Goal: Task Accomplishment & Management: Manage account settings

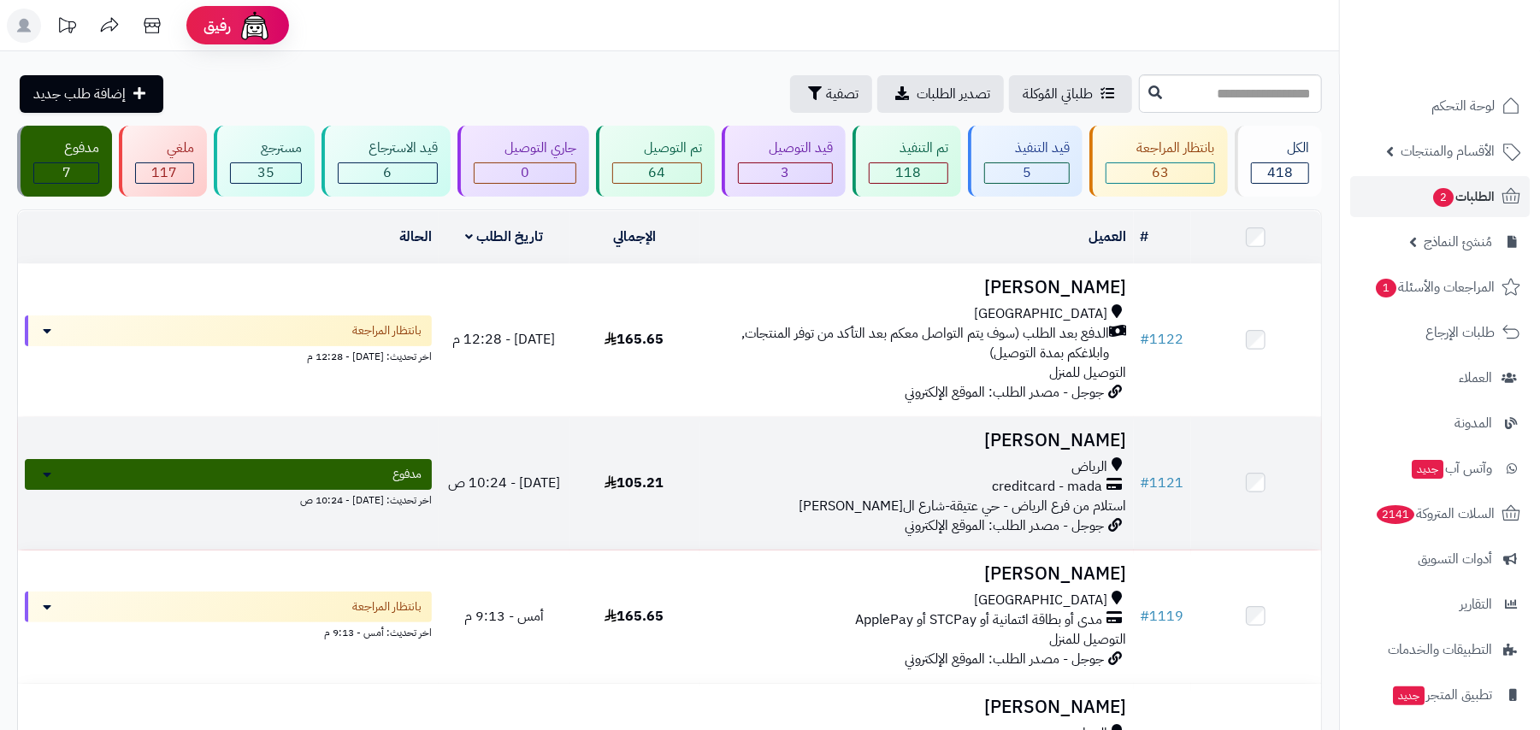
scroll to position [114, 0]
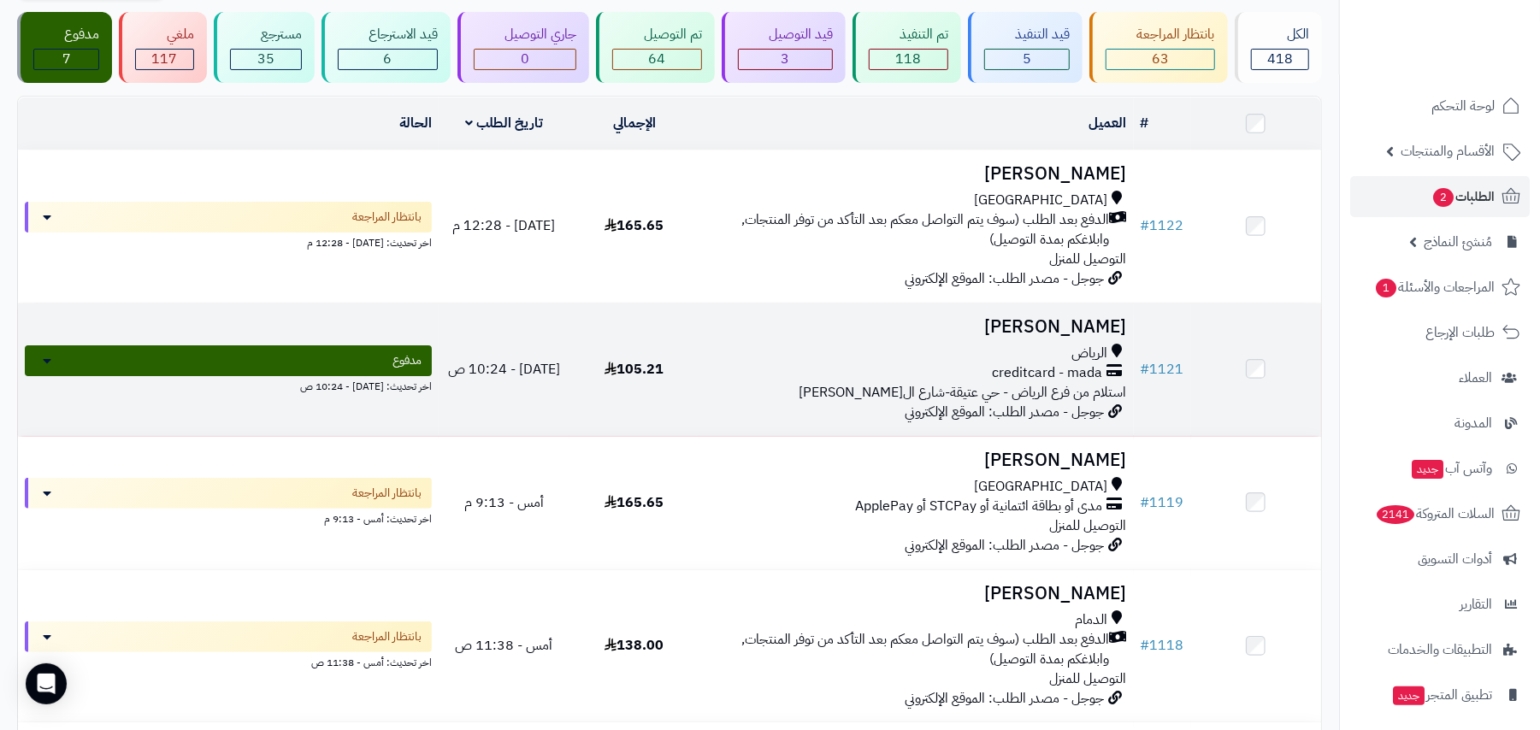
click at [908, 392] on span "استلام من فرع الرياض - حي عتيقة-شارع الامير عبدالله بن عبدالرحمن بن فيصل" at bounding box center [964, 392] width 328 height 21
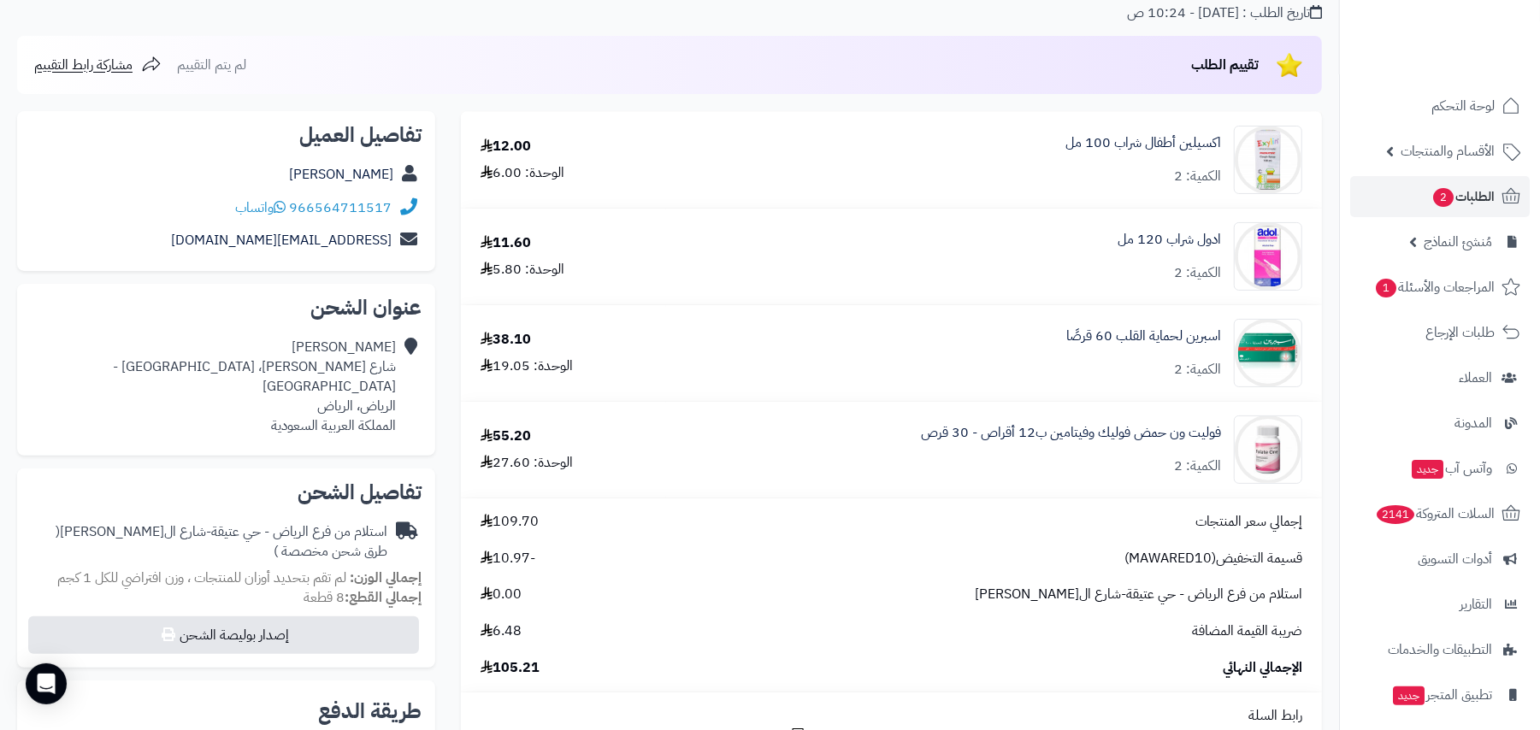
scroll to position [114, 0]
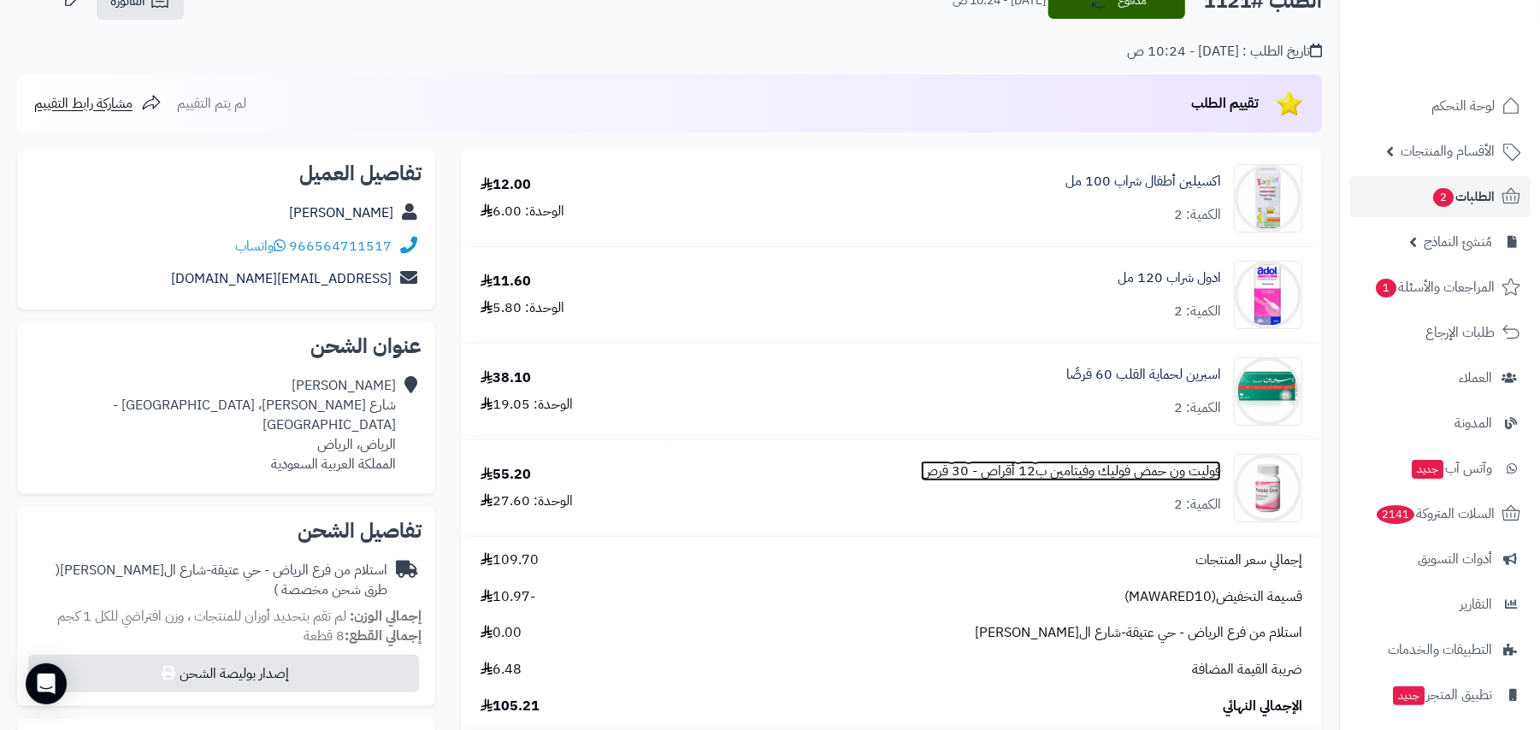
click at [1170, 469] on link "فوليت ون حمض فوليك وفيتامين ب12 أقراص - 30 قرص" at bounding box center [1071, 472] width 300 height 20
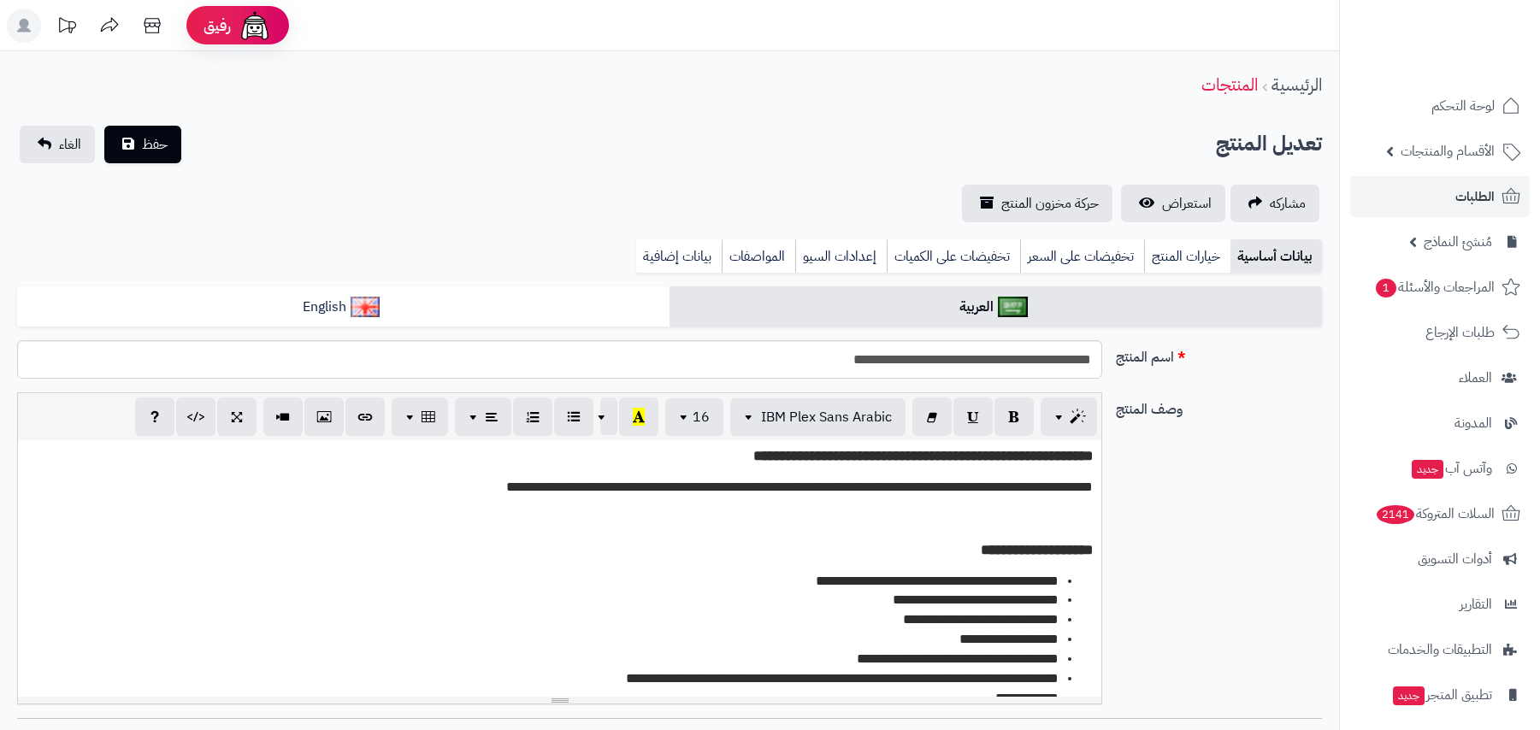
click at [948, 247] on link "تخفيضات على الكميات" at bounding box center [953, 256] width 133 height 34
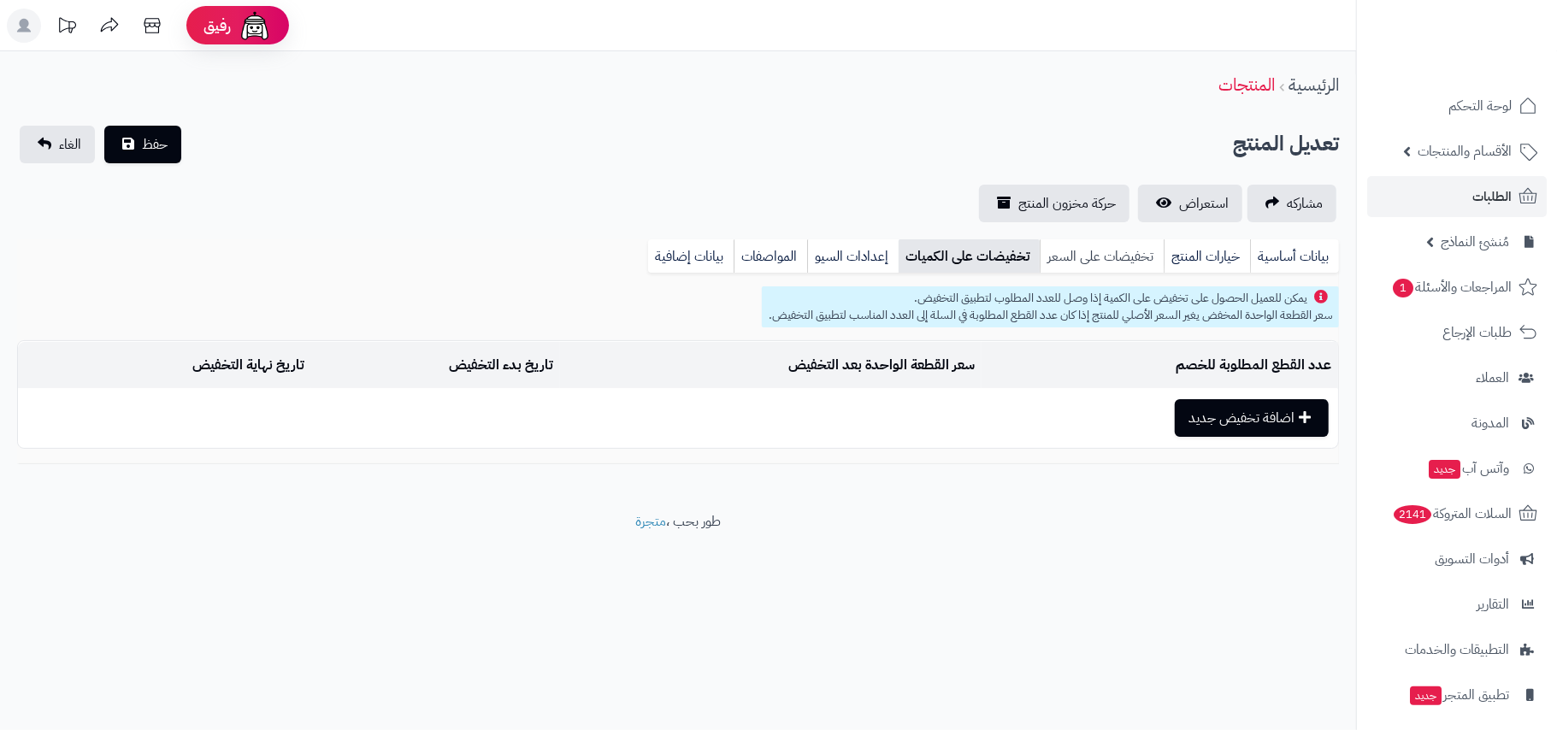
click at [1076, 253] on link "تخفيضات على السعر" at bounding box center [1102, 256] width 124 height 34
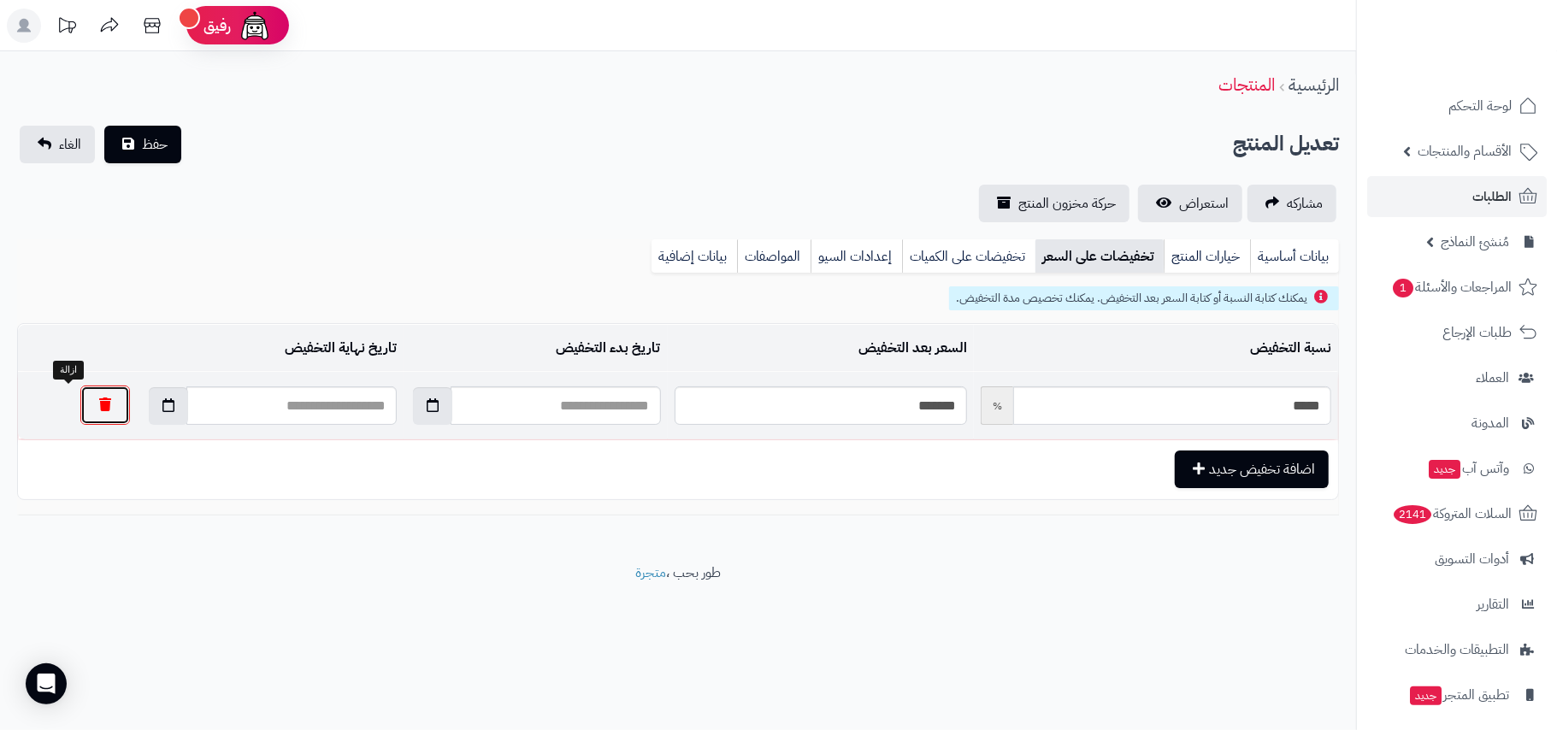
click at [80, 395] on button "button" at bounding box center [105, 405] width 50 height 39
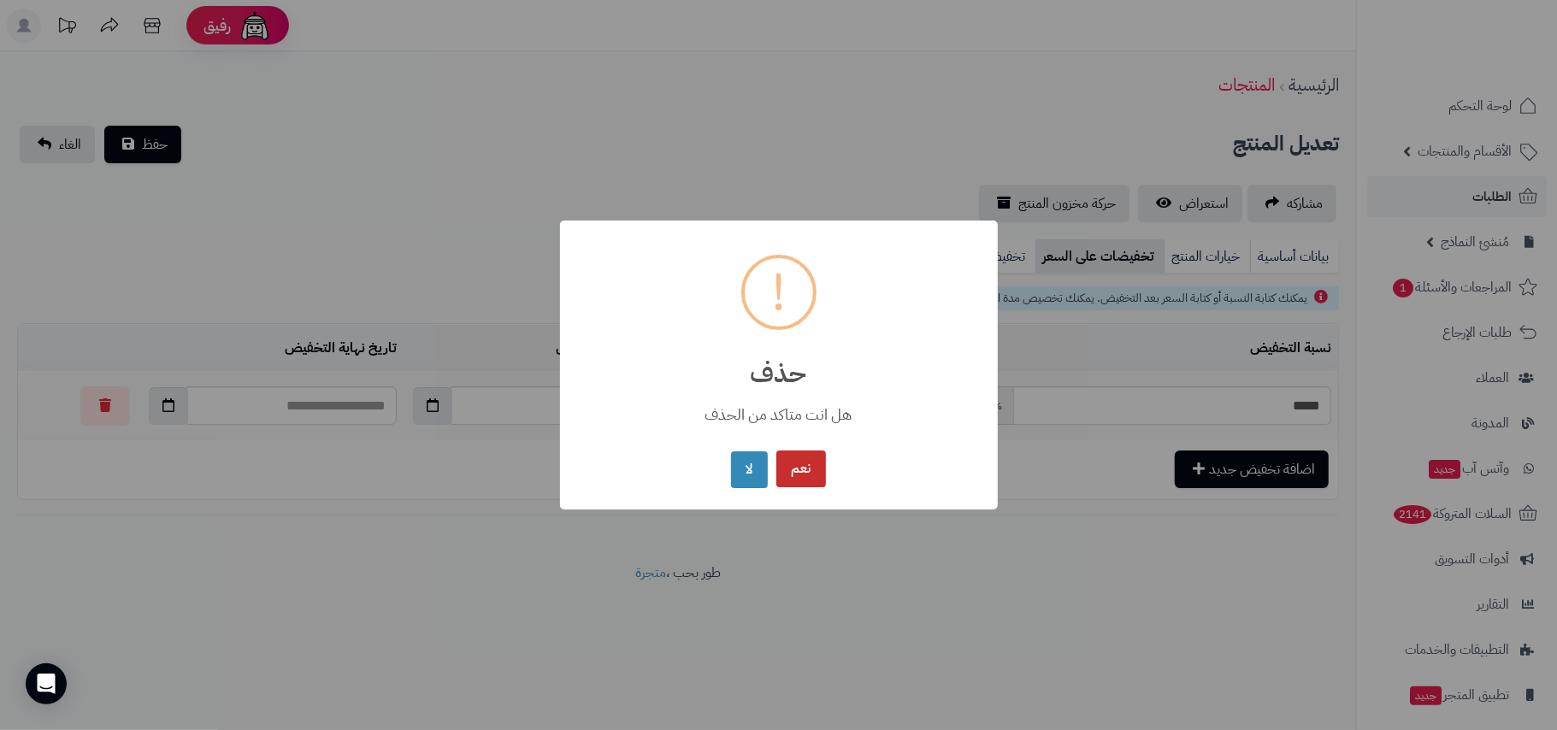
click at [806, 467] on button "نعم" at bounding box center [801, 469] width 50 height 37
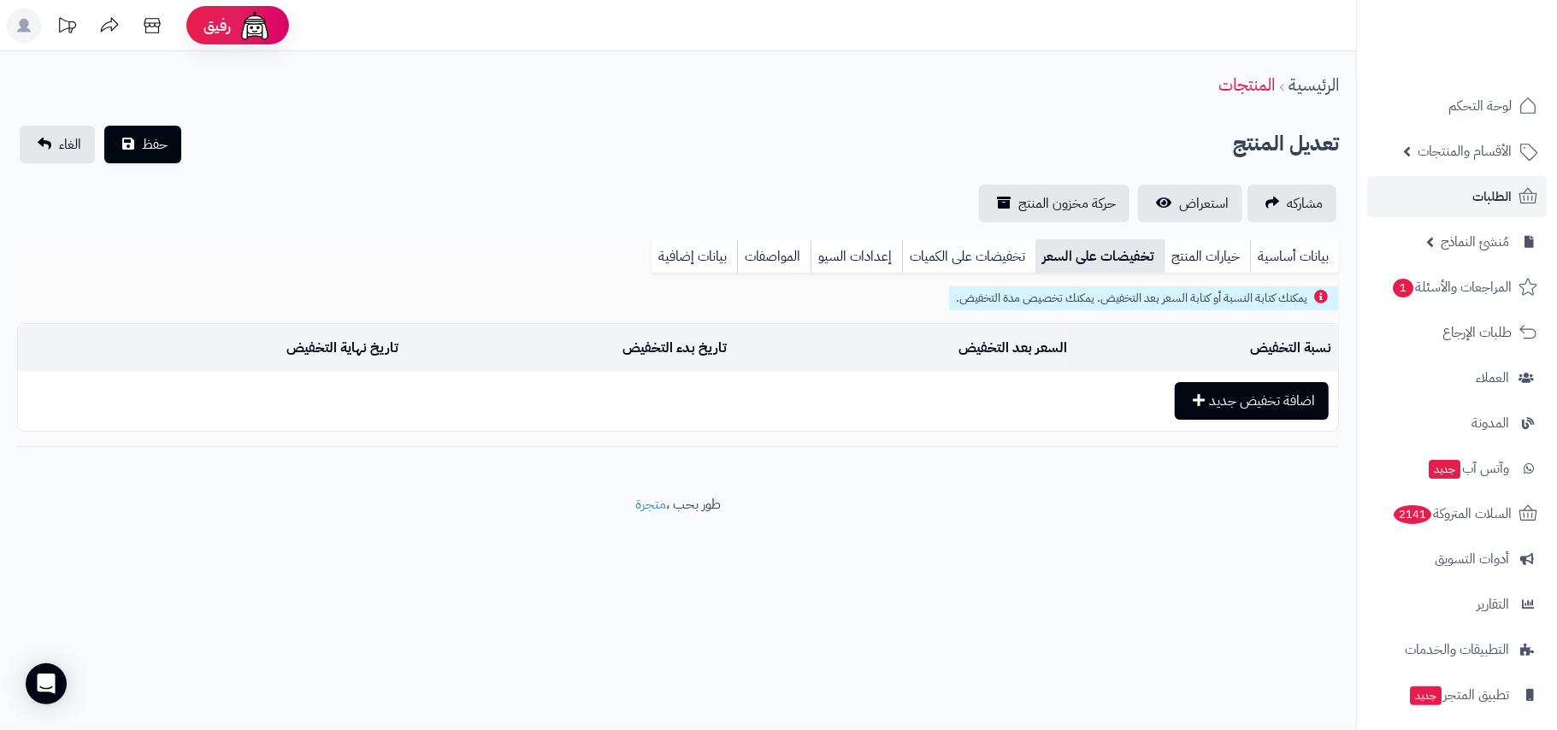
click at [181, 133] on div "حفظ الغاء" at bounding box center [100, 145] width 167 height 38
click at [179, 135] on button "حفظ" at bounding box center [142, 144] width 77 height 38
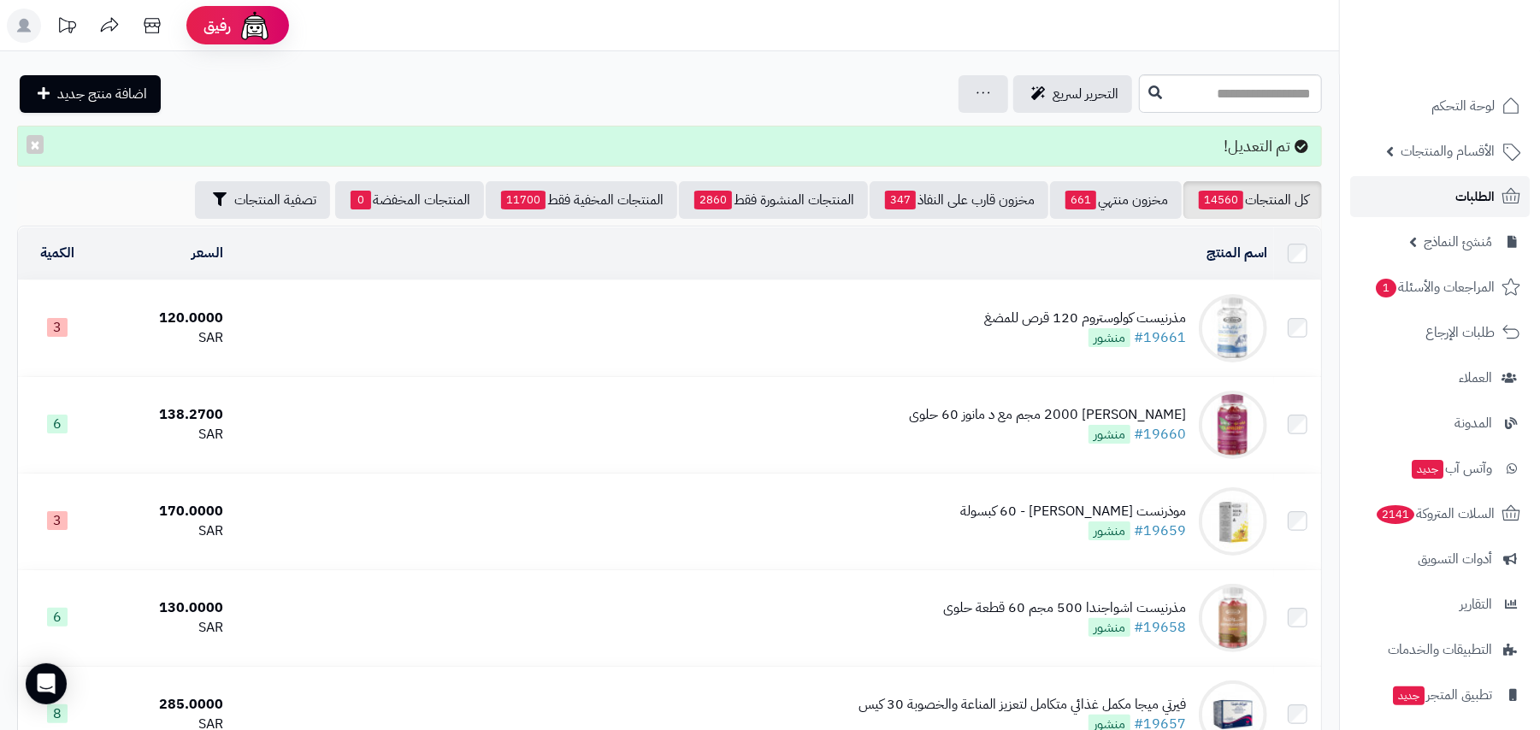
click at [1459, 183] on link "الطلبات" at bounding box center [1440, 196] width 180 height 41
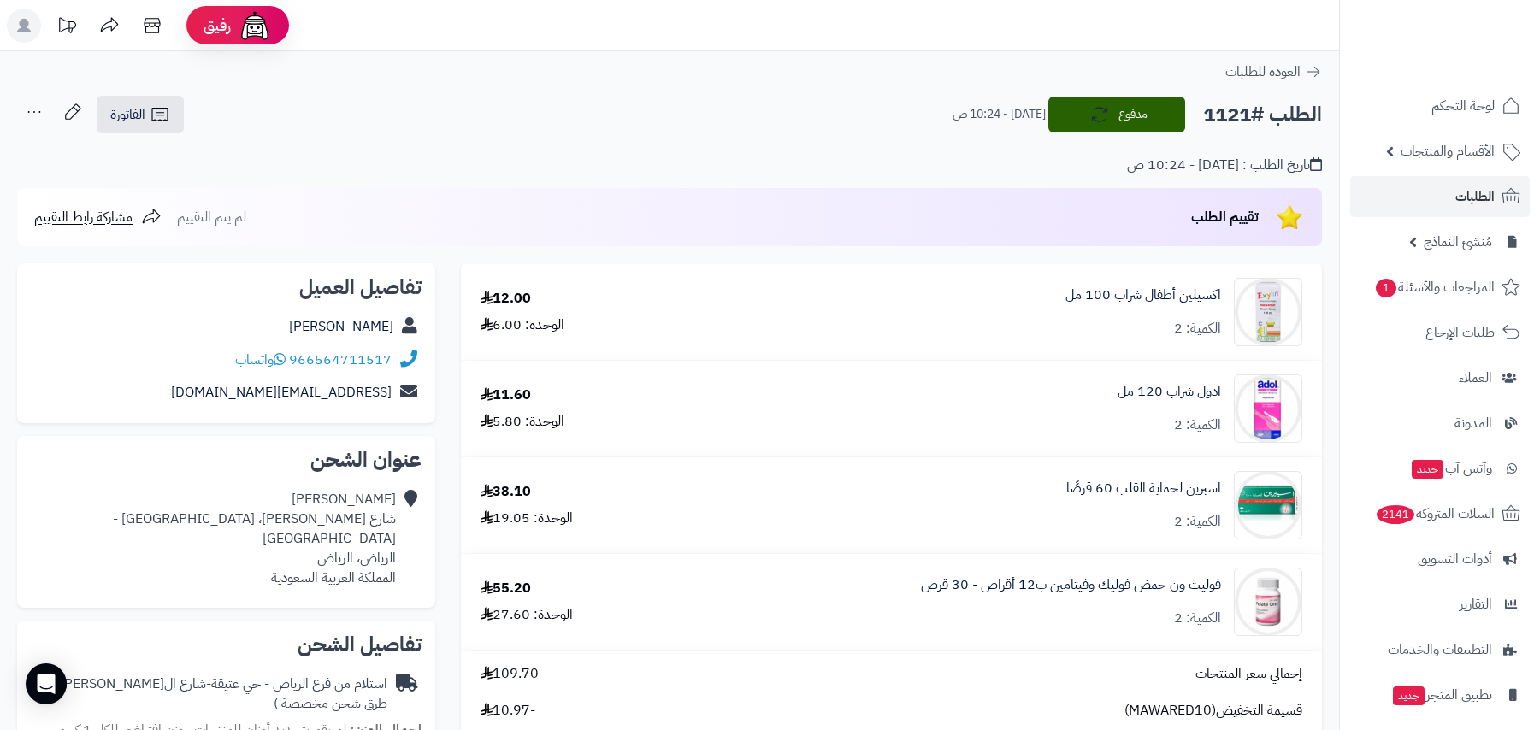
scroll to position [342, 0]
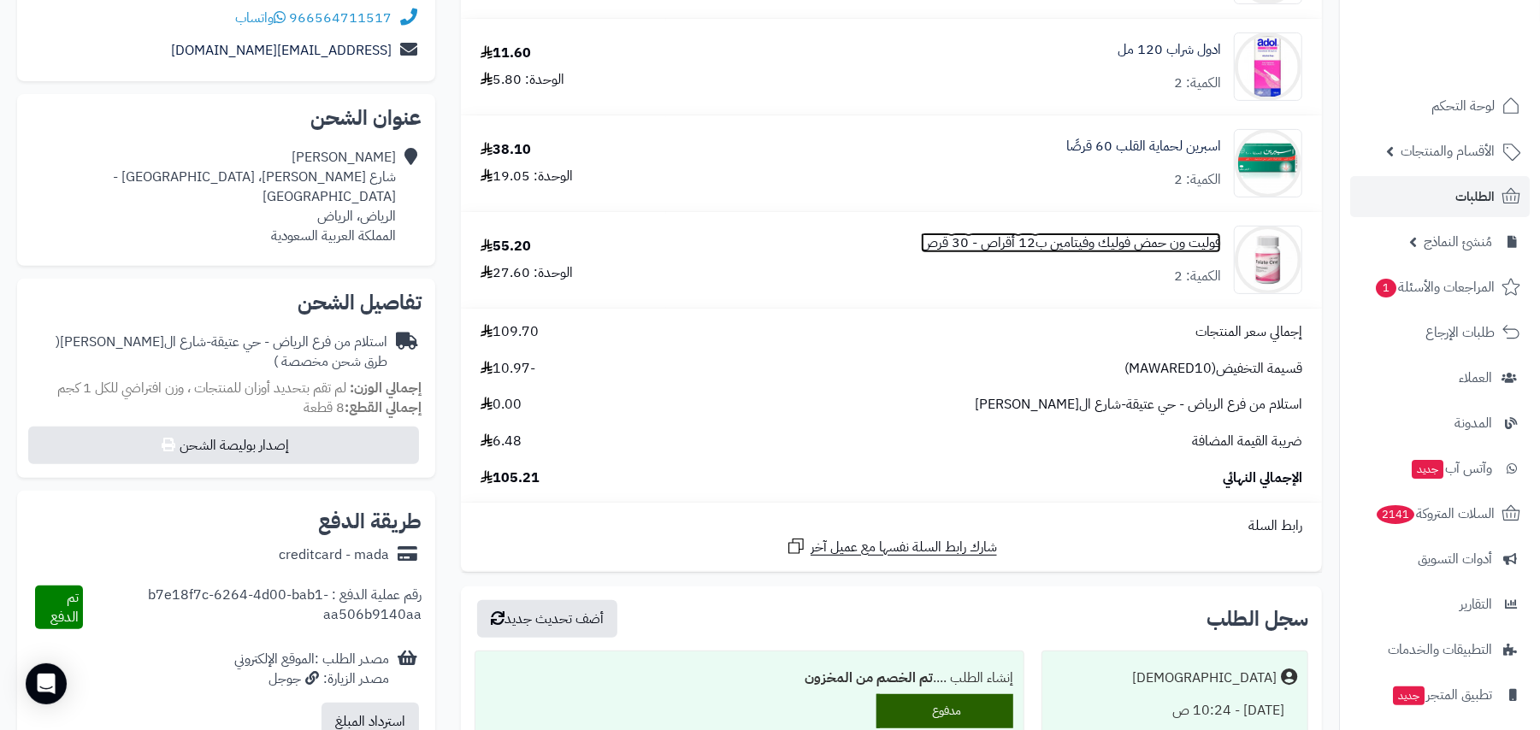
click at [1059, 247] on link "فوليت ون حمض فوليك وفيتامين ب12 أقراص - 30 قرص" at bounding box center [1071, 243] width 300 height 20
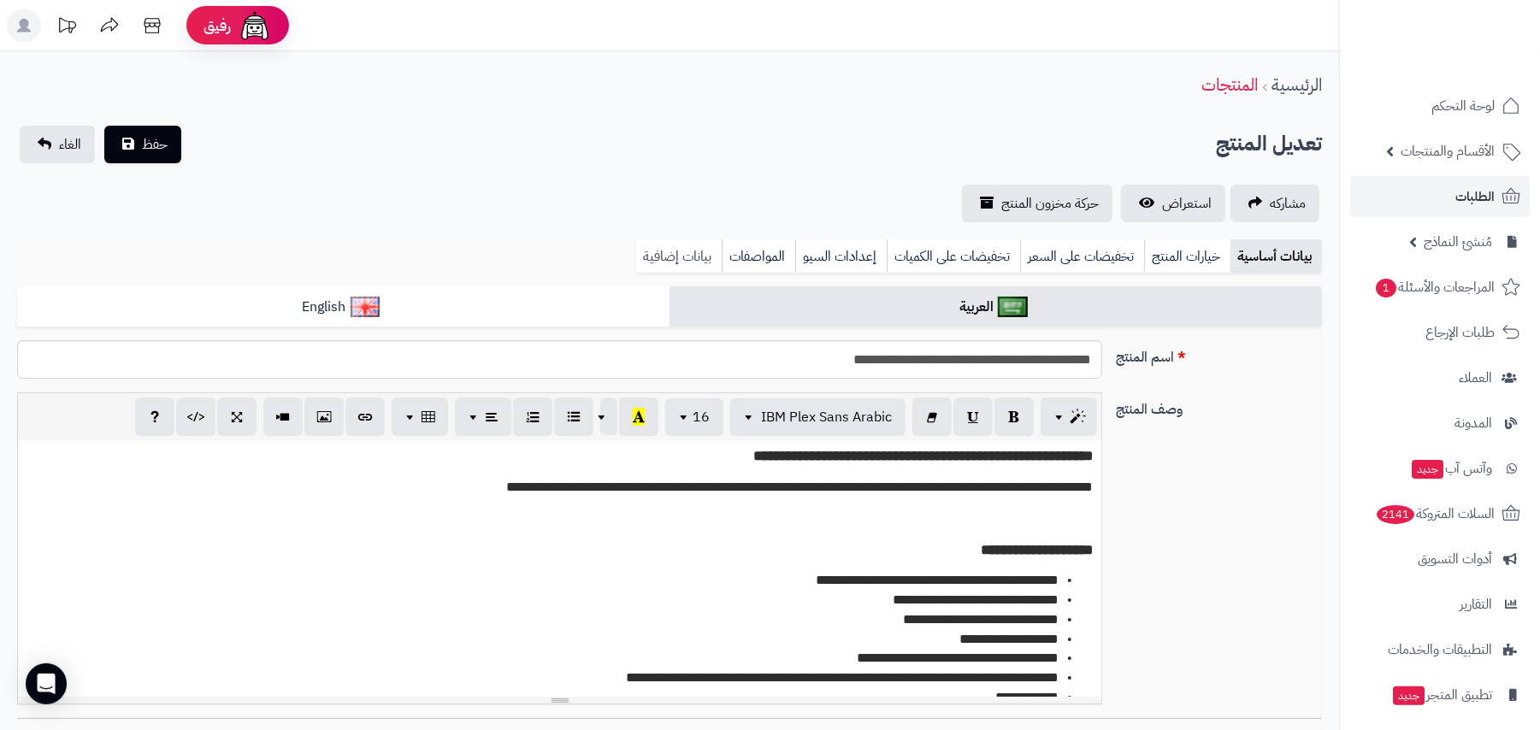
scroll to position [73, 0]
click at [686, 261] on link "بيانات إضافية" at bounding box center [679, 256] width 86 height 34
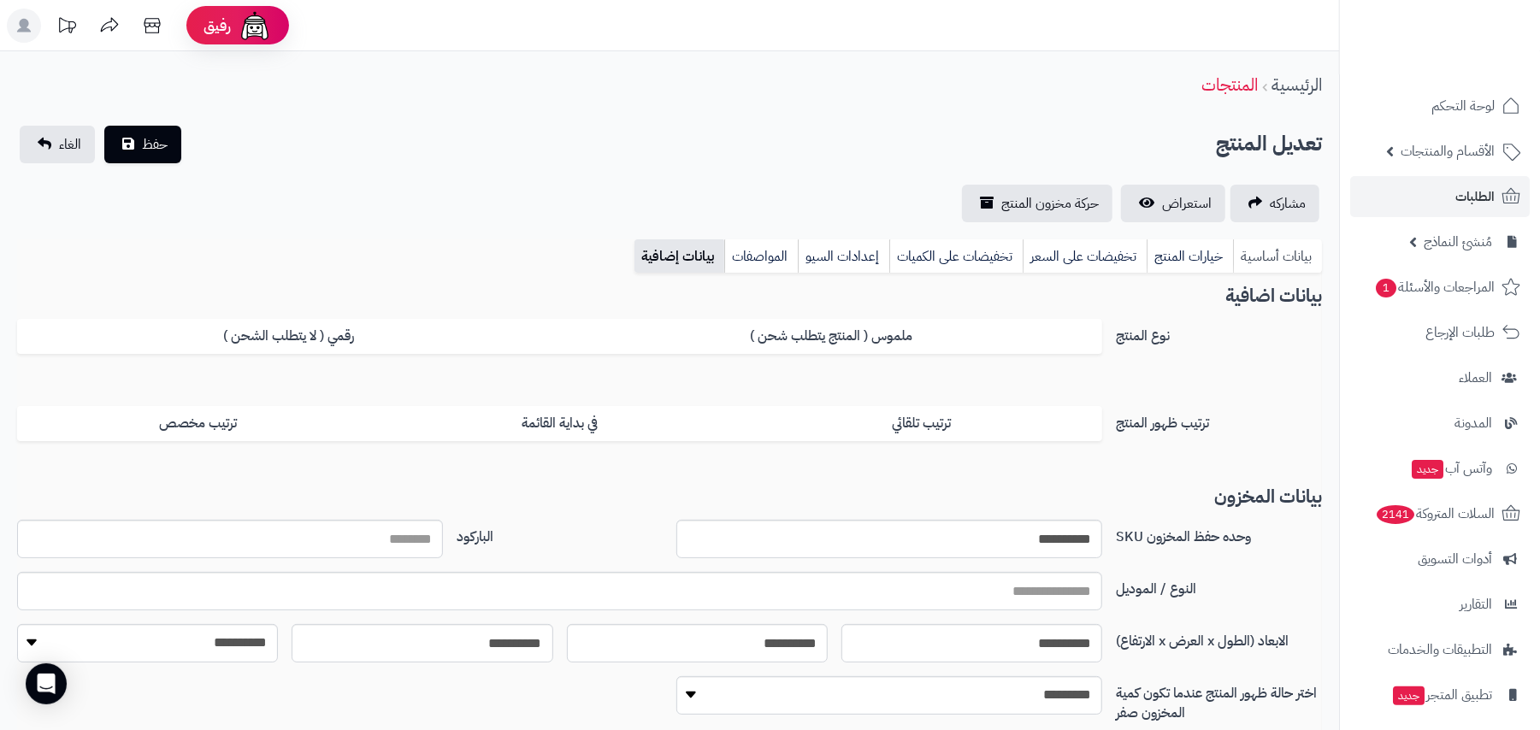
click at [1284, 257] on link "بيانات أساسية" at bounding box center [1277, 256] width 89 height 34
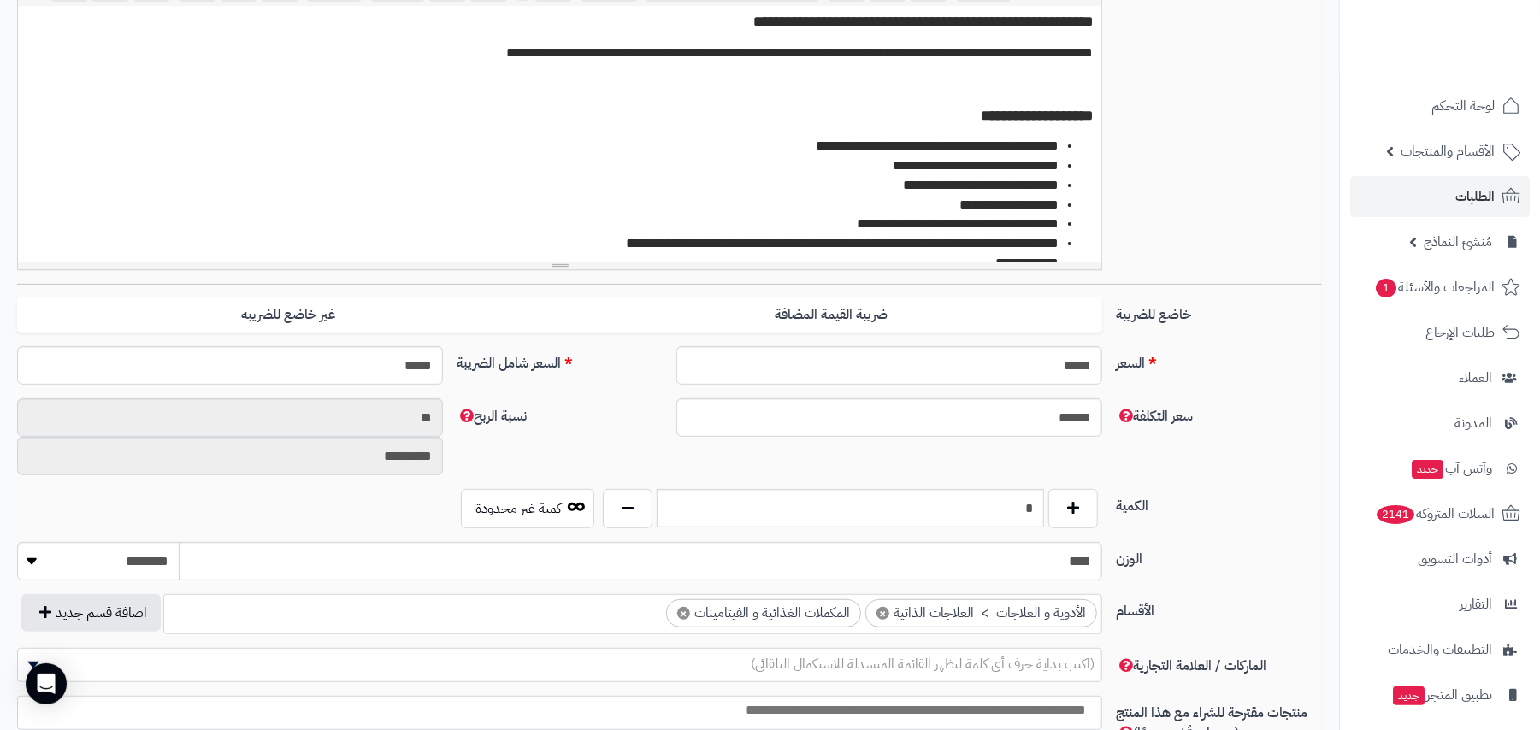
scroll to position [92, 0]
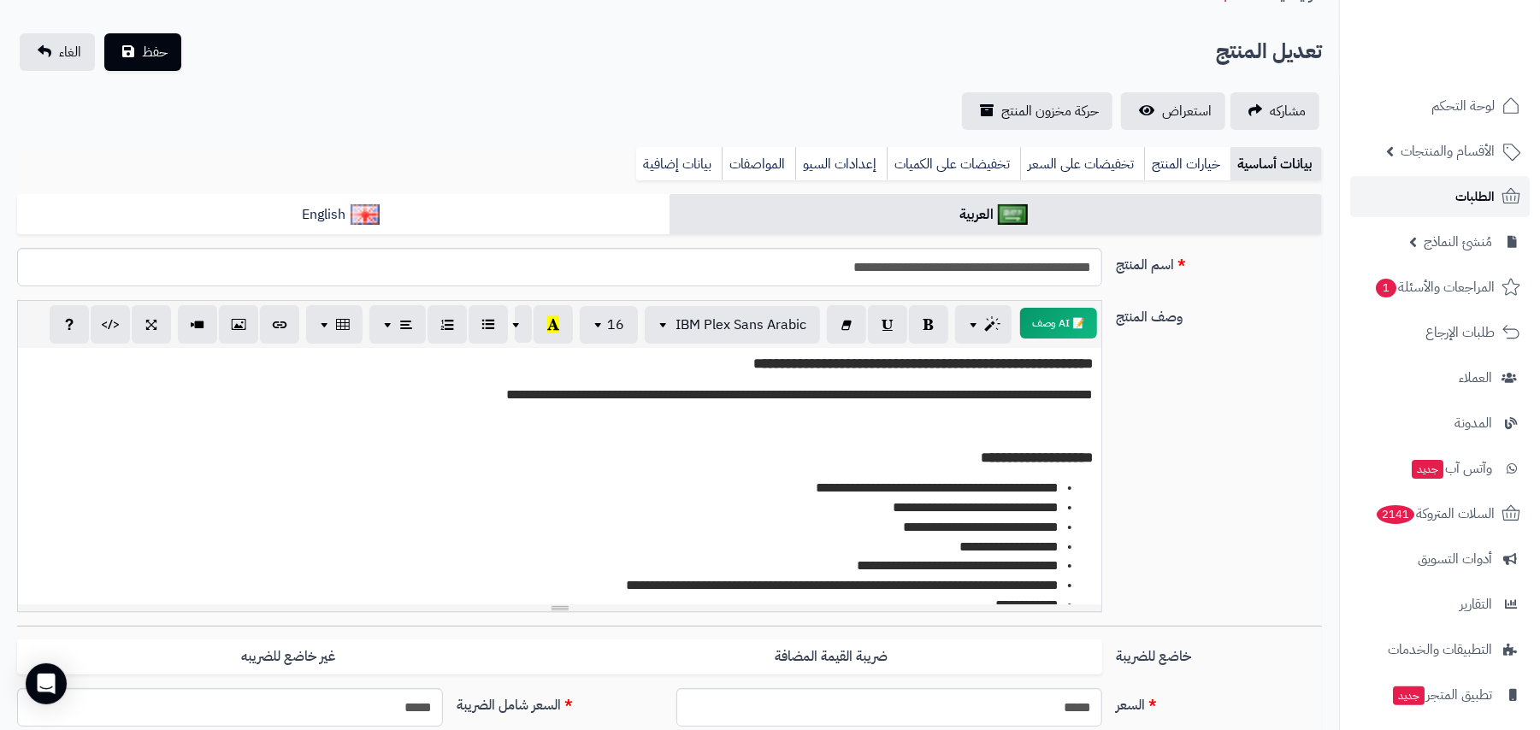
click at [1448, 197] on link "الطلبات" at bounding box center [1440, 196] width 180 height 41
